Goal: Transaction & Acquisition: Download file/media

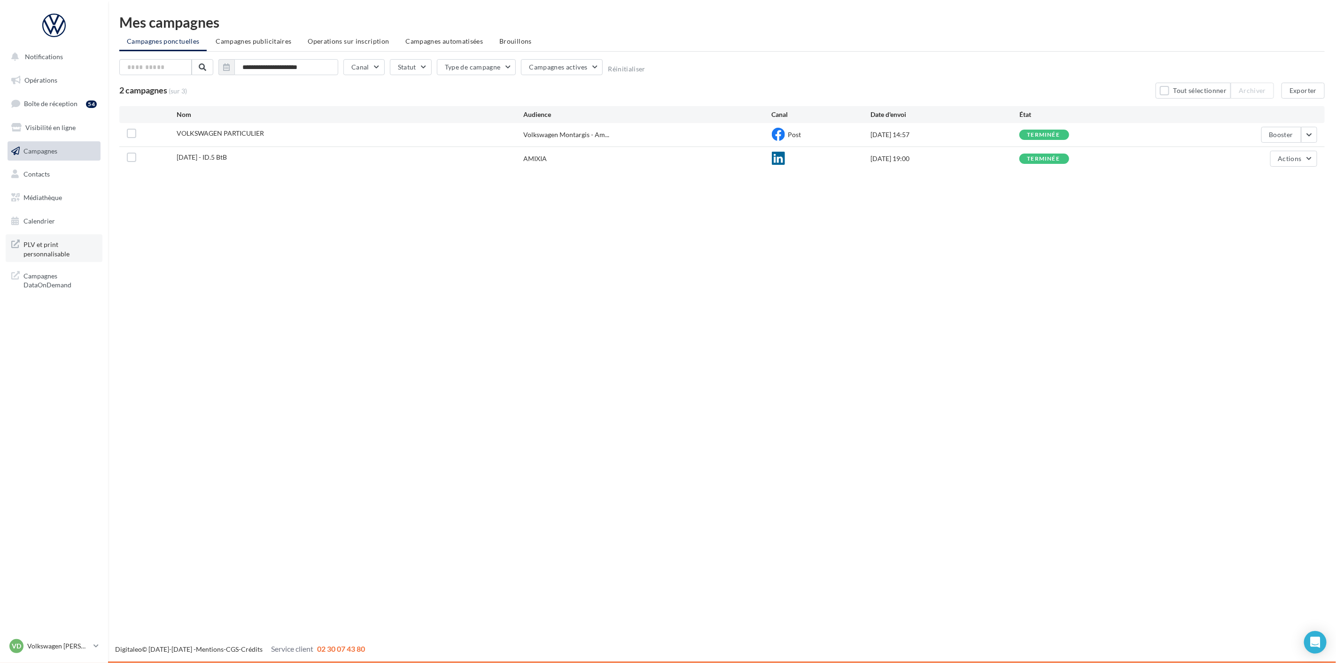
click at [49, 246] on span "PLV et print personnalisable" at bounding box center [59, 248] width 73 height 20
click at [47, 191] on link "Médiathèque" at bounding box center [54, 198] width 97 height 20
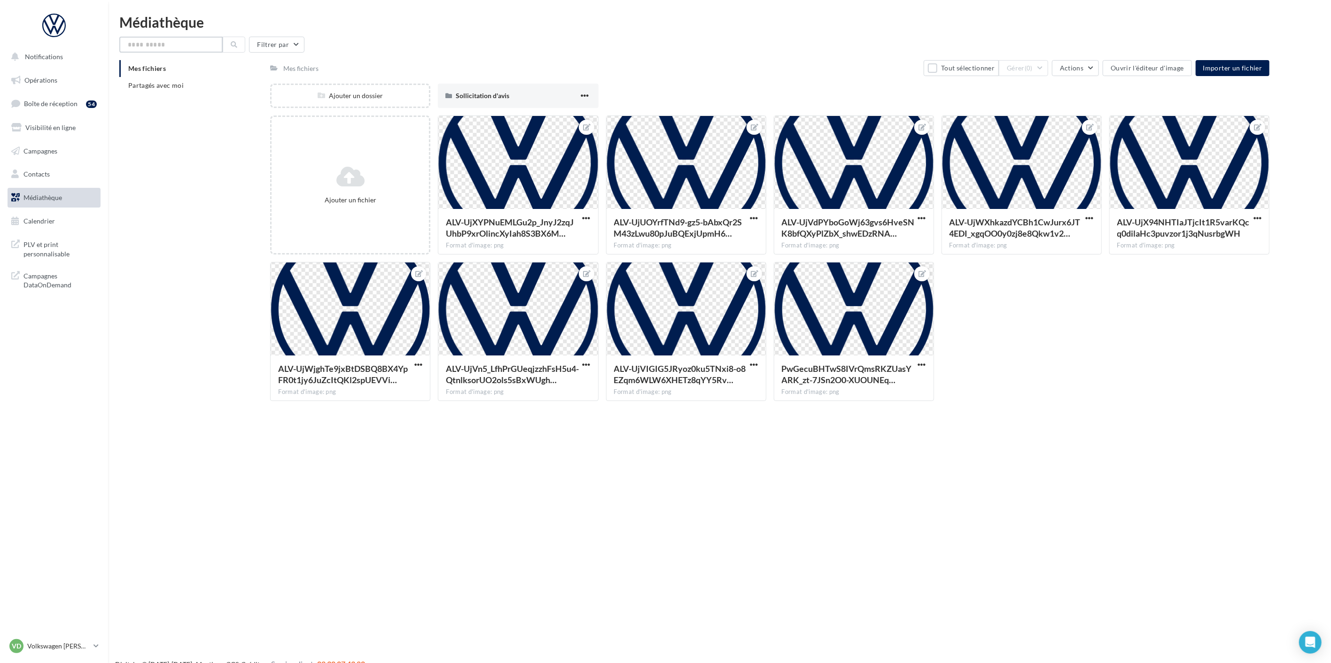
click at [177, 45] on input "text" at bounding box center [170, 45] width 103 height 16
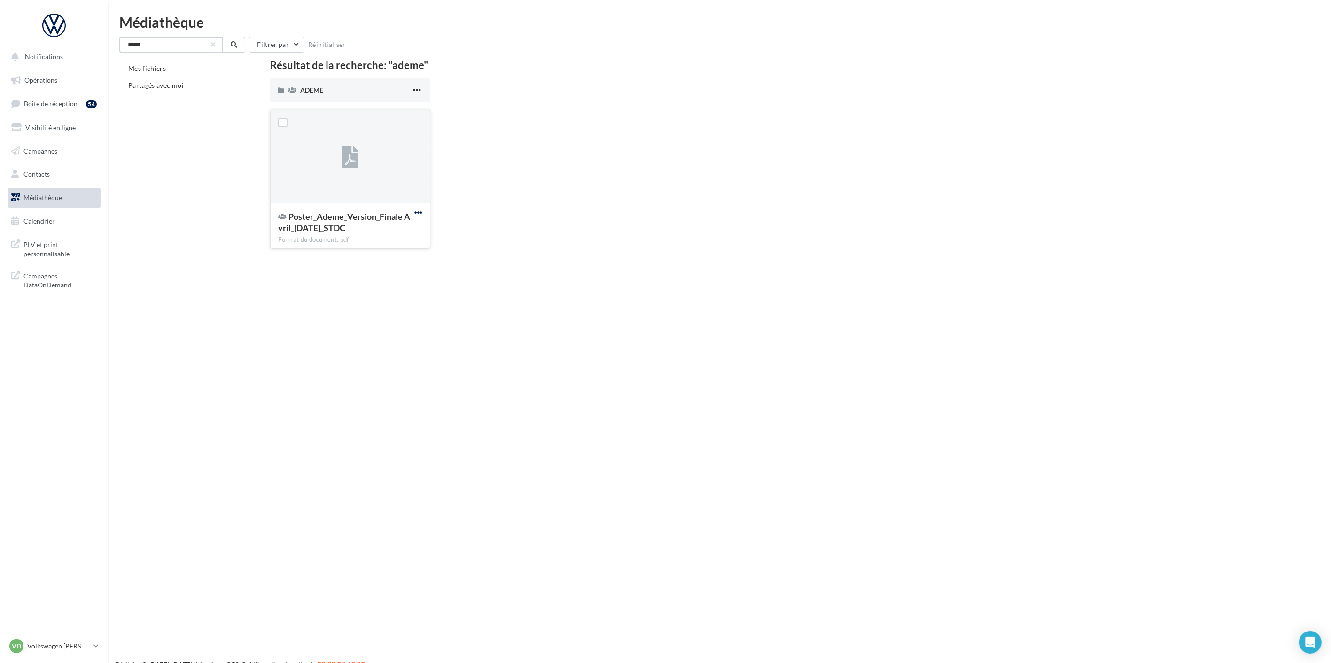
type input "*****"
click at [416, 209] on span "button" at bounding box center [418, 213] width 8 height 8
click at [390, 228] on button "Télécharger" at bounding box center [377, 231] width 94 height 24
click at [60, 647] on p "Volkswagen [PERSON_NAME]" at bounding box center [58, 646] width 62 height 9
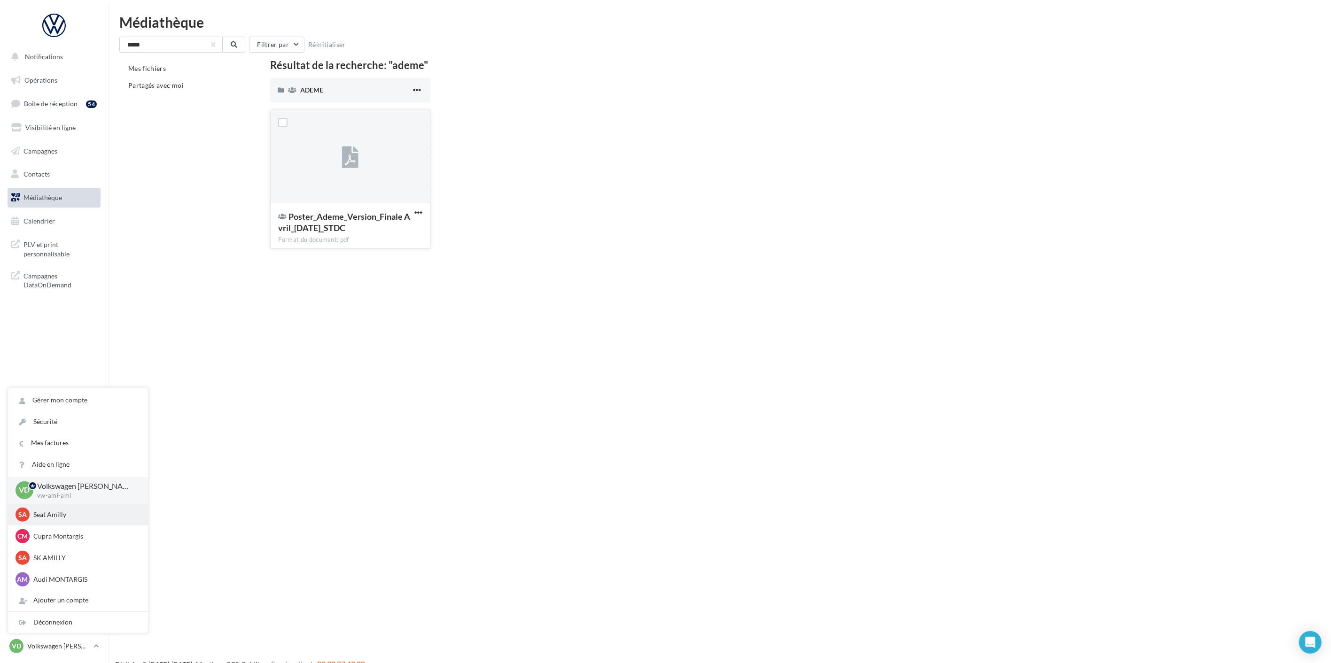
click at [76, 520] on div "SA Seat Amilly SEAT-AMILLY" at bounding box center [78, 515] width 125 height 14
